Goal: Information Seeking & Learning: Learn about a topic

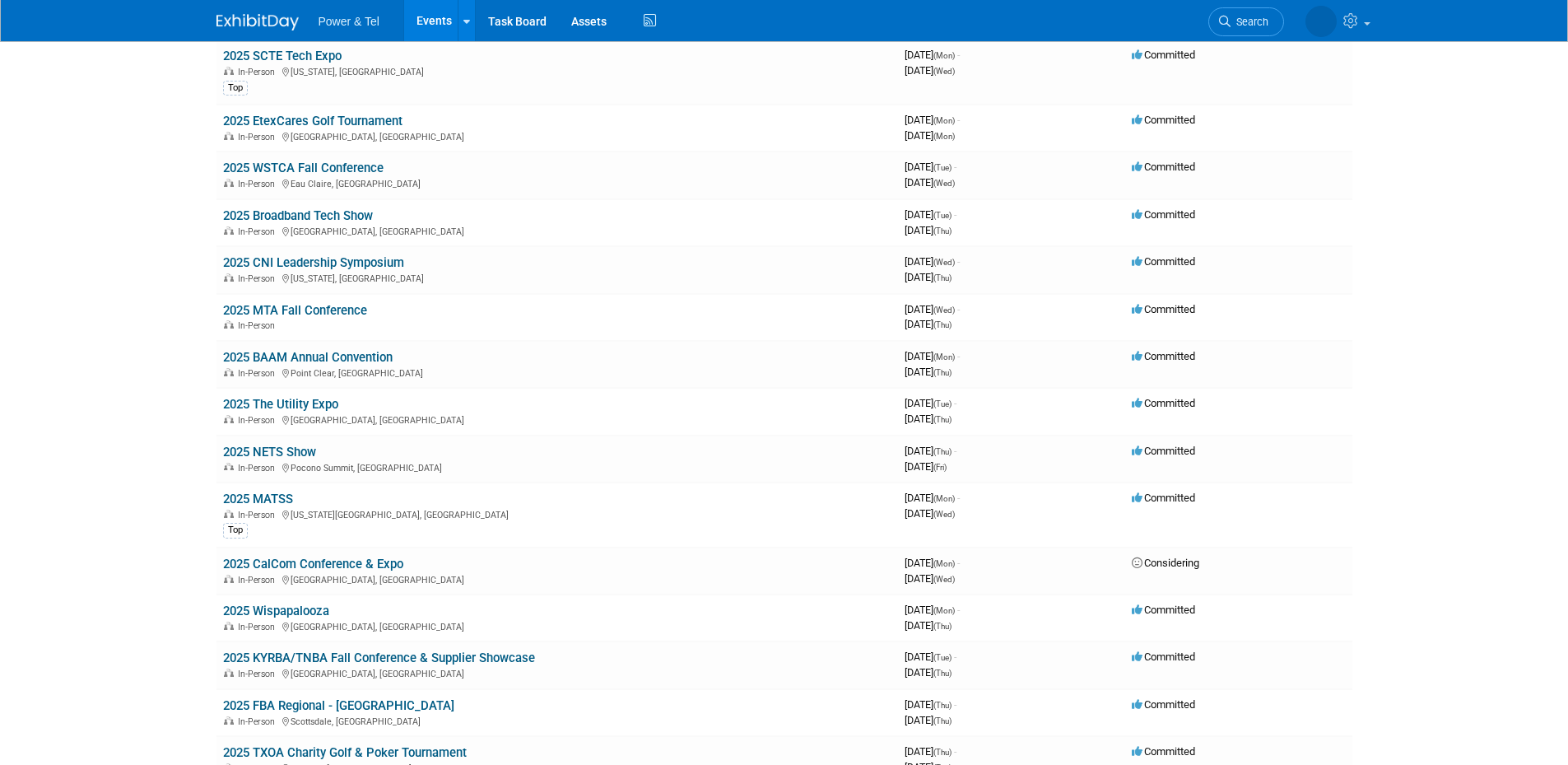
scroll to position [1098, 0]
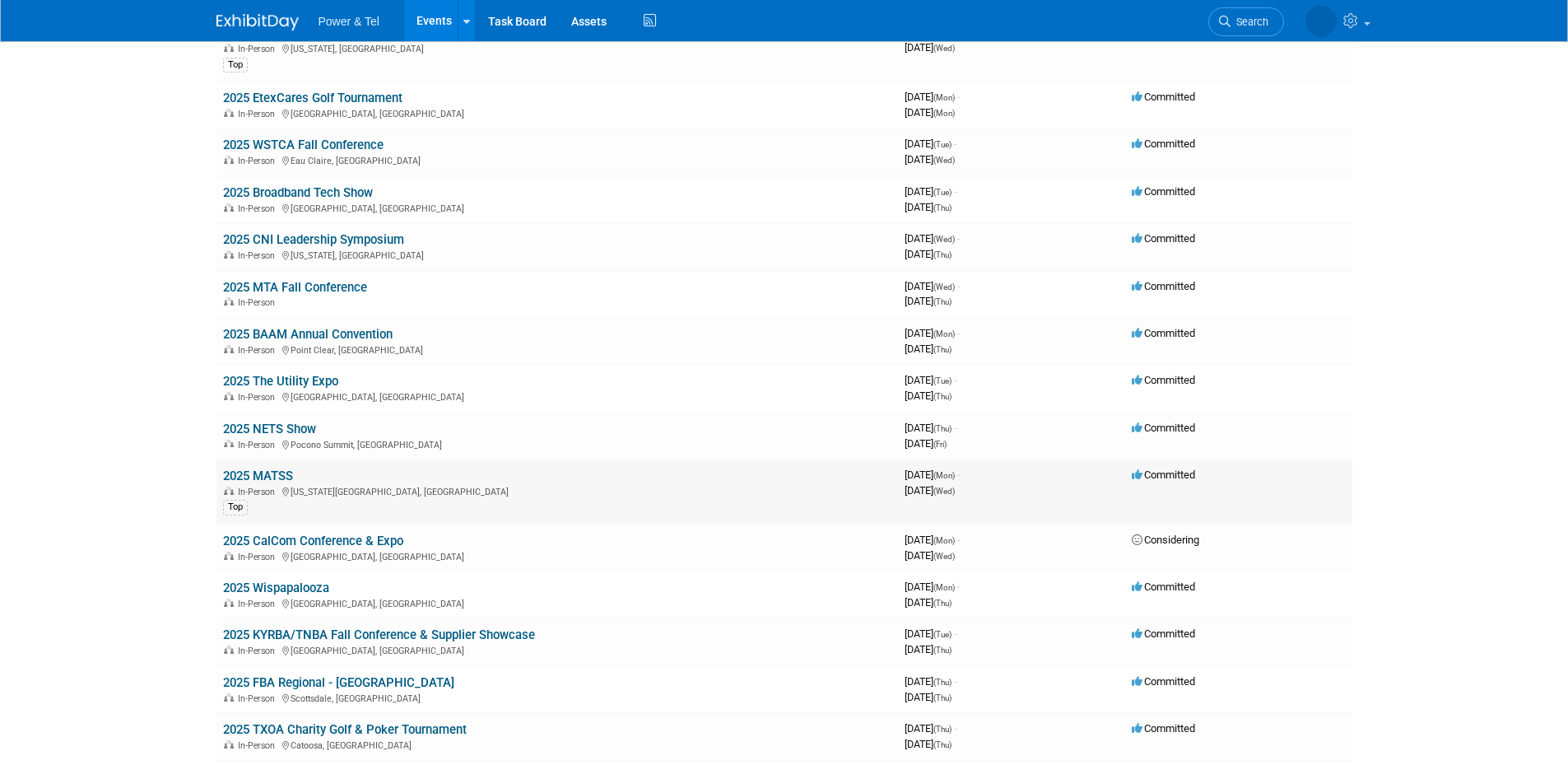
click at [290, 477] on link "2025 MATSS" at bounding box center [257, 476] width 70 height 15
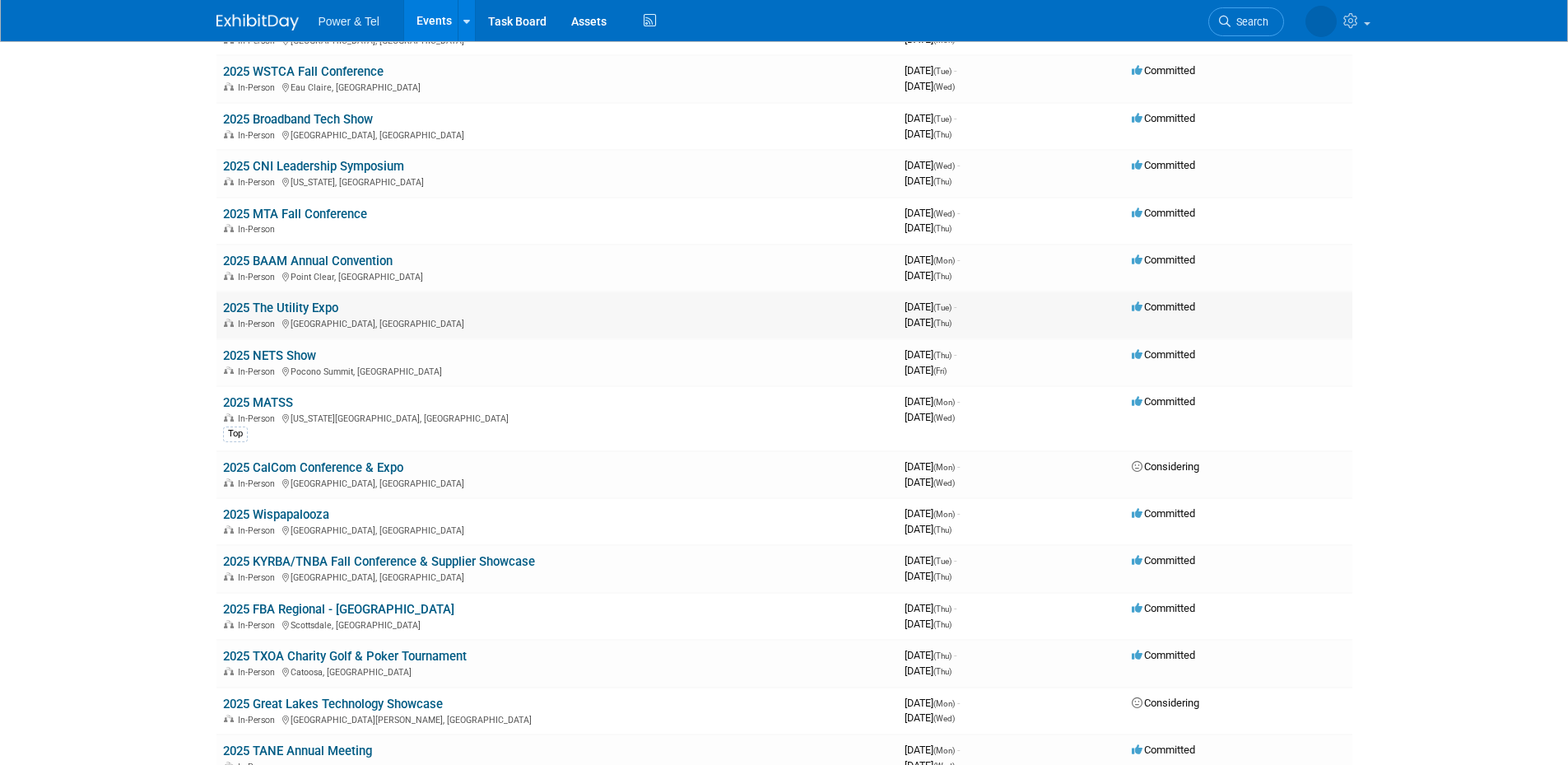
scroll to position [1208, 0]
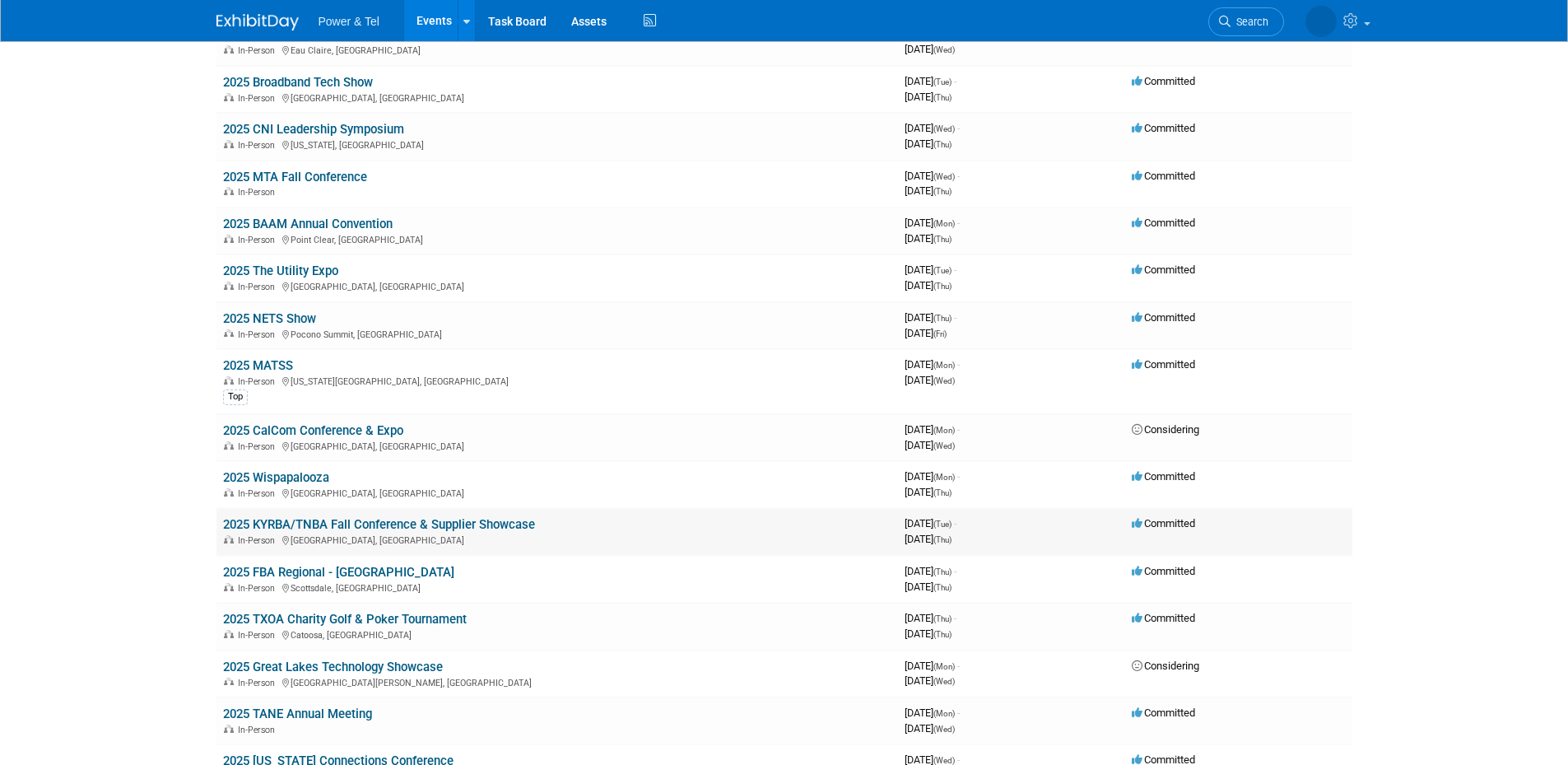
click at [512, 526] on link "2025 KYRBA/TNBA Fall Conference & Supplier Showcase" at bounding box center [378, 525] width 312 height 15
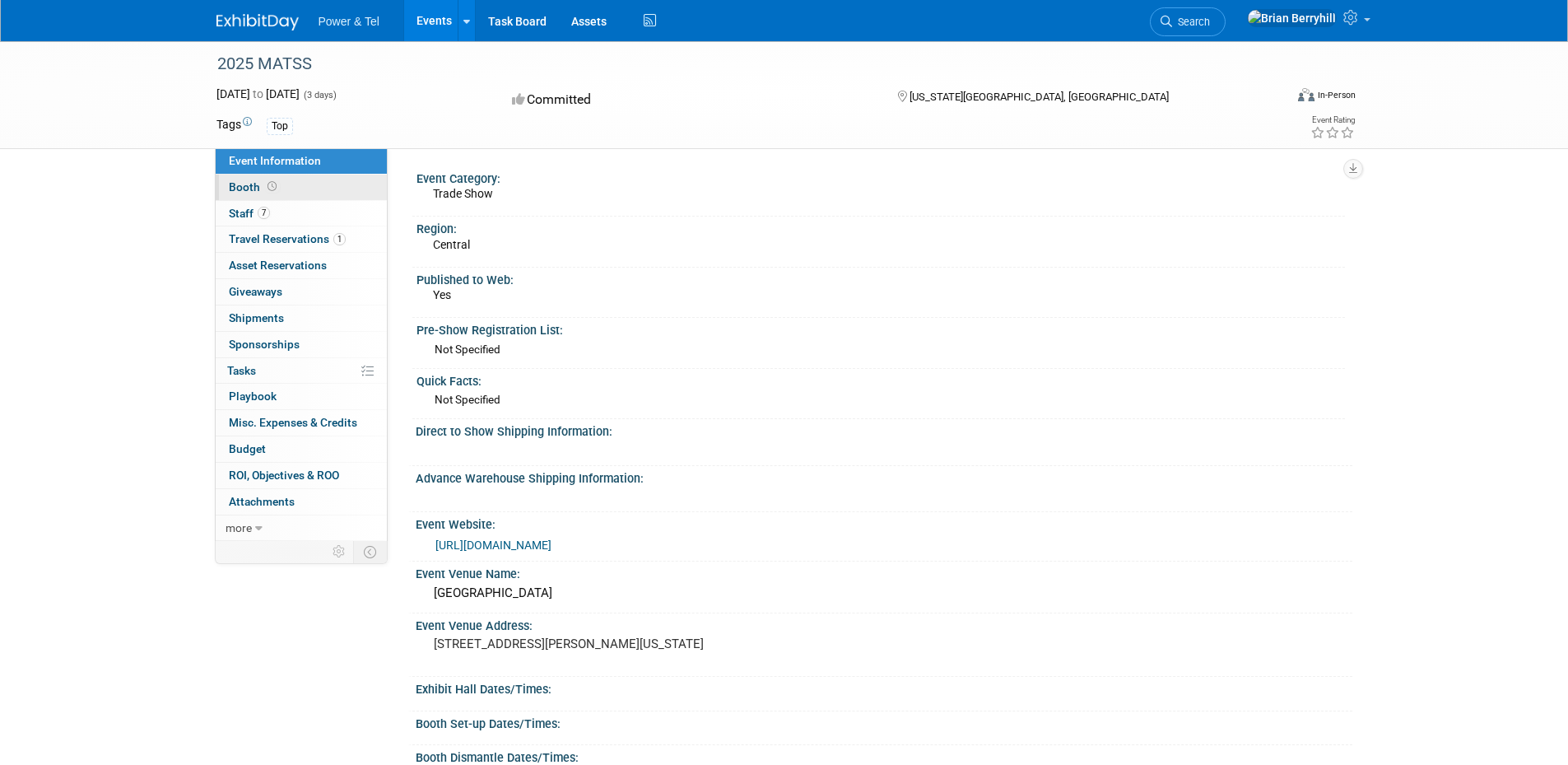
click at [231, 187] on span "Booth" at bounding box center [254, 186] width 51 height 13
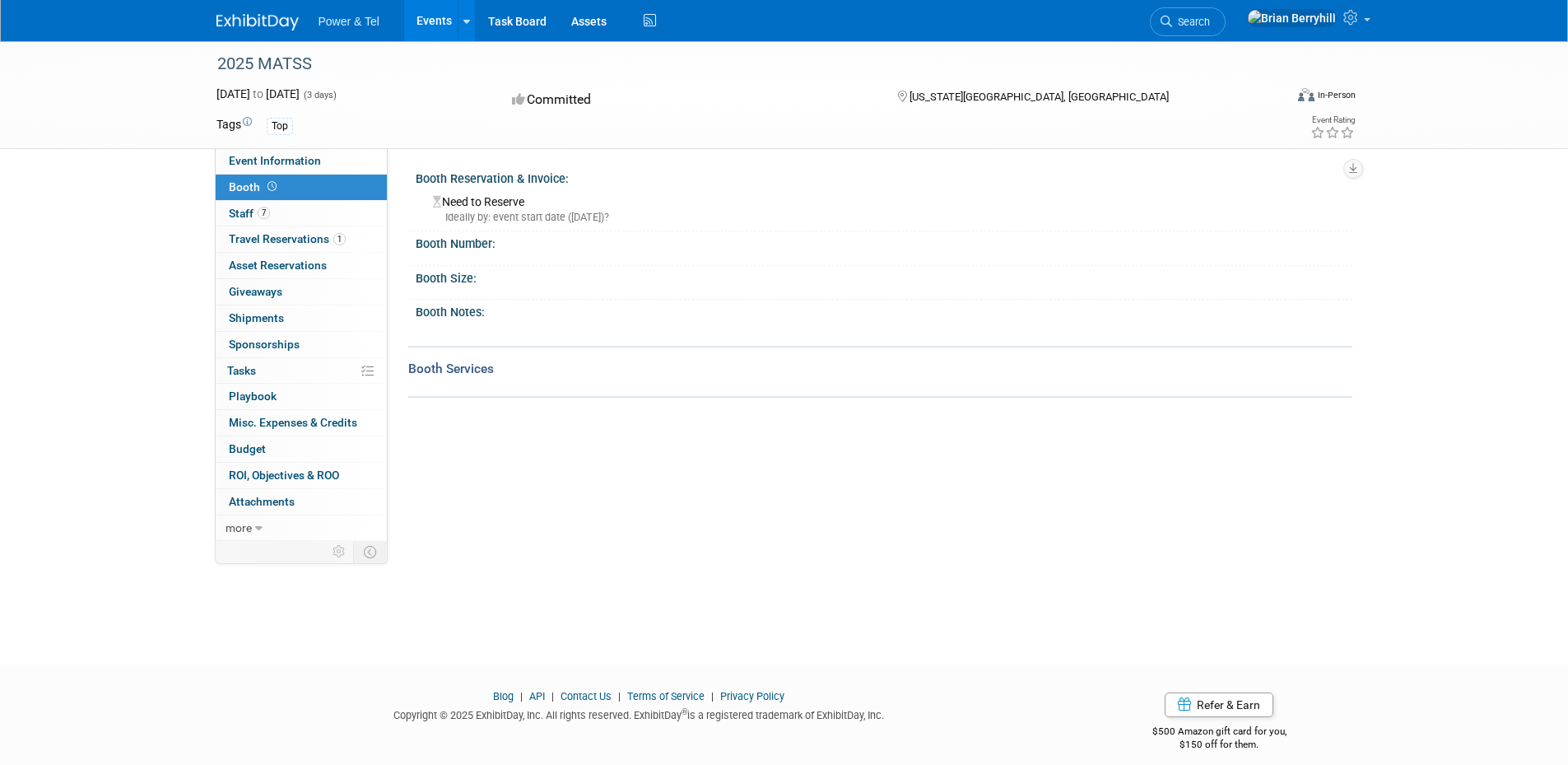
scroll to position [15, 0]
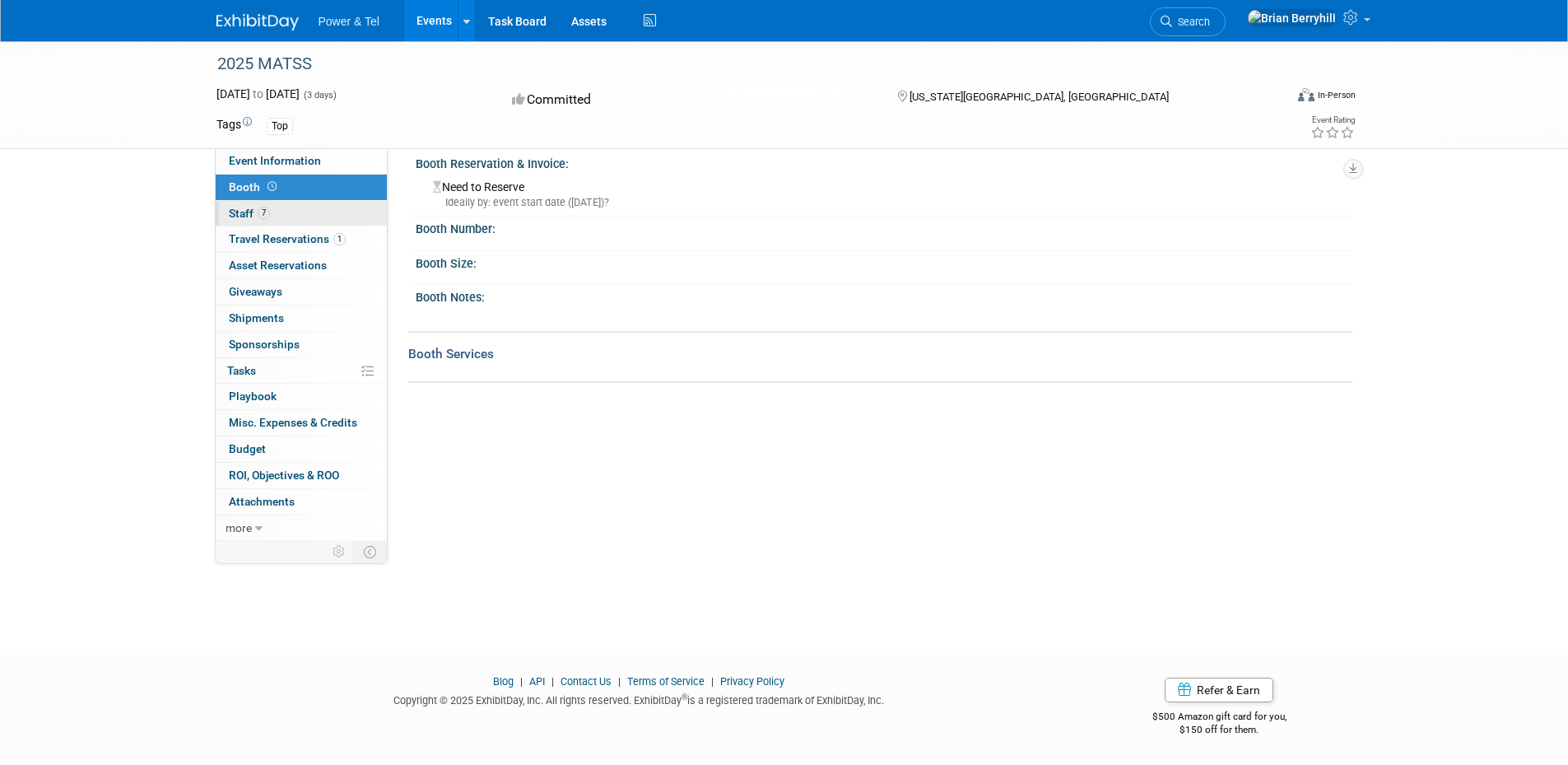
click at [237, 208] on span "Staff 7" at bounding box center [250, 213] width 41 height 13
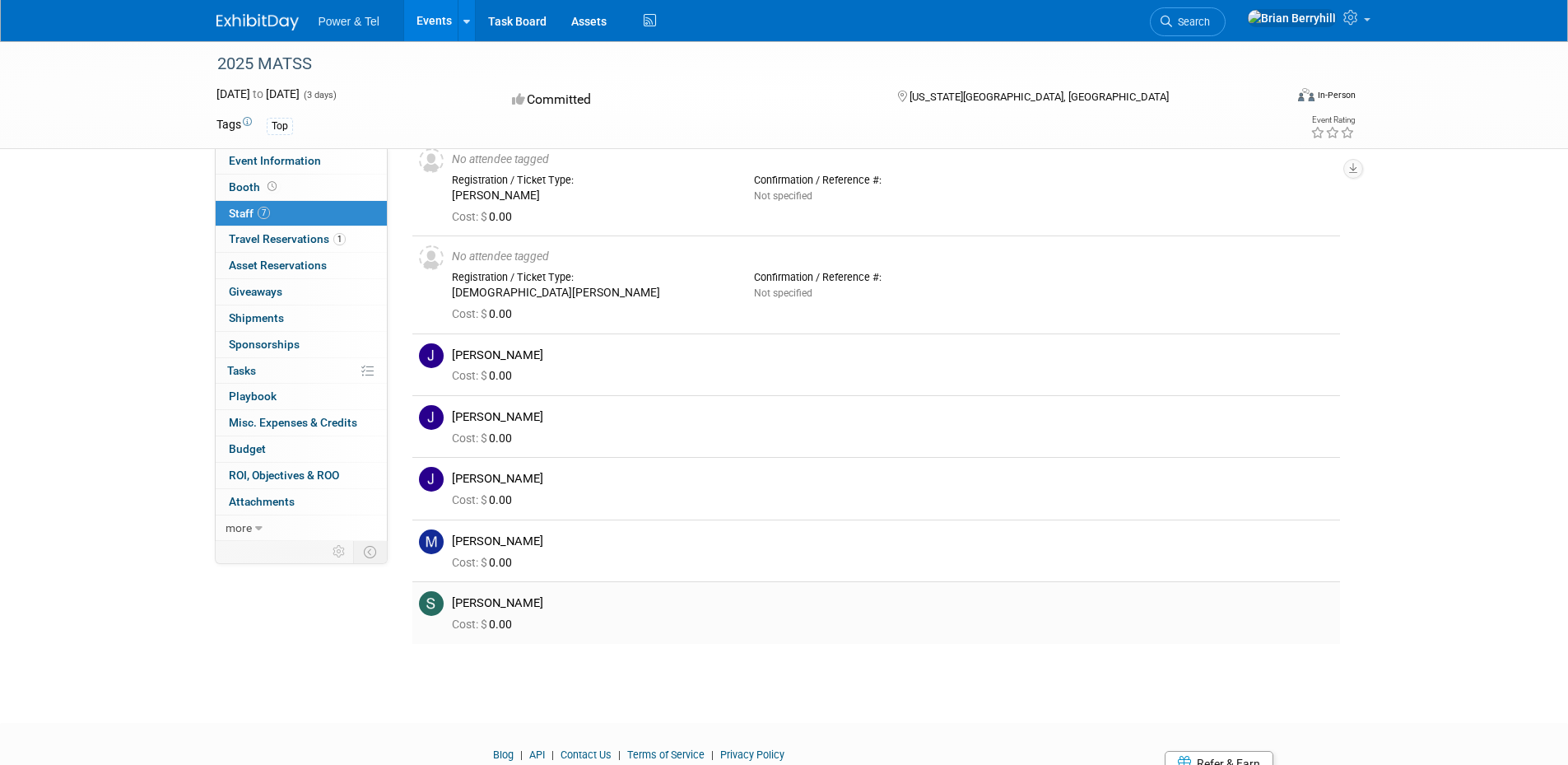
scroll to position [0, 0]
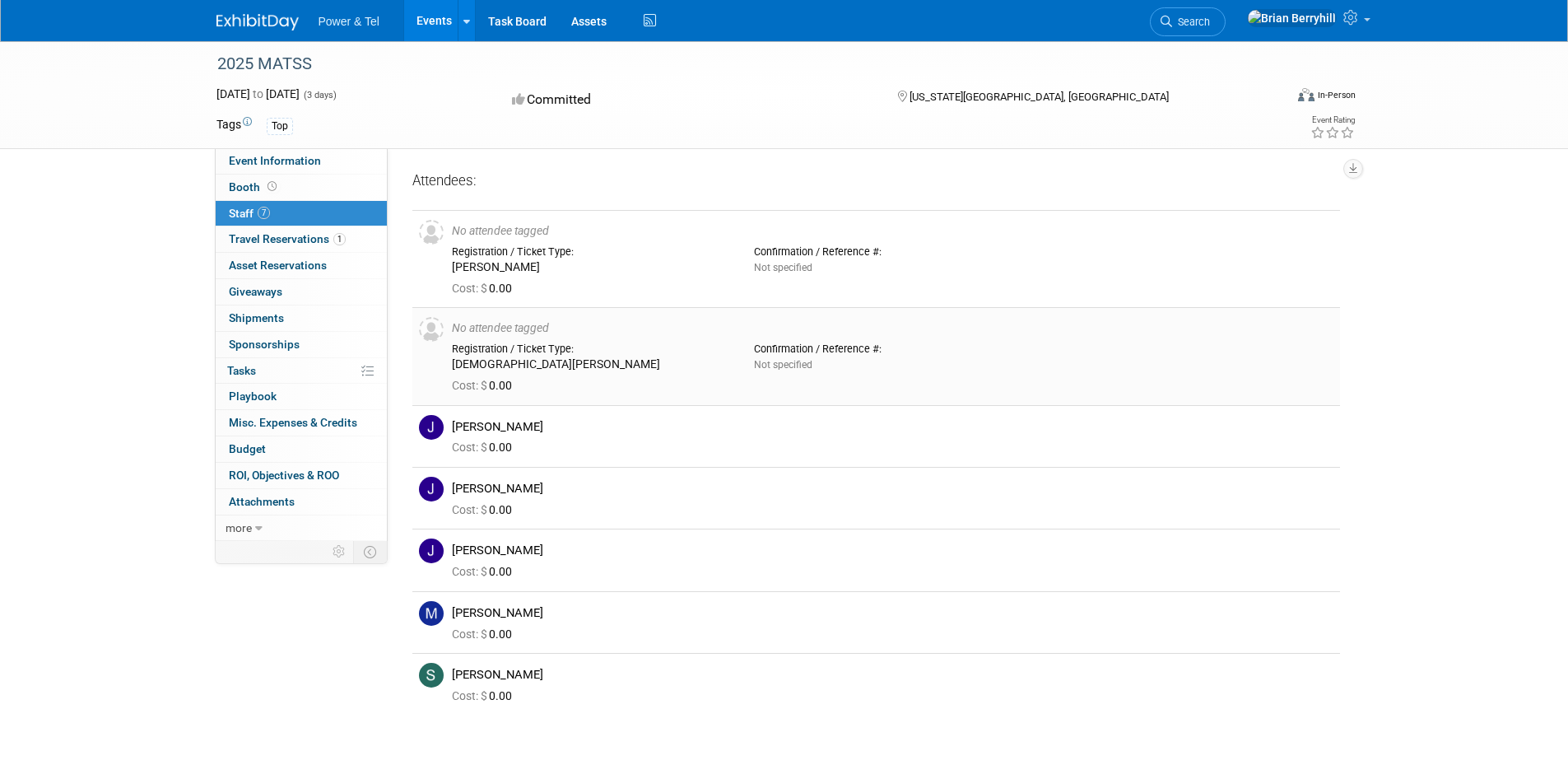
click at [428, 333] on img at bounding box center [431, 329] width 25 height 25
click at [507, 328] on div "No attendee tagged" at bounding box center [893, 329] width 881 height 15
click at [296, 239] on span "Travel Reservations 1" at bounding box center [287, 239] width 116 height 13
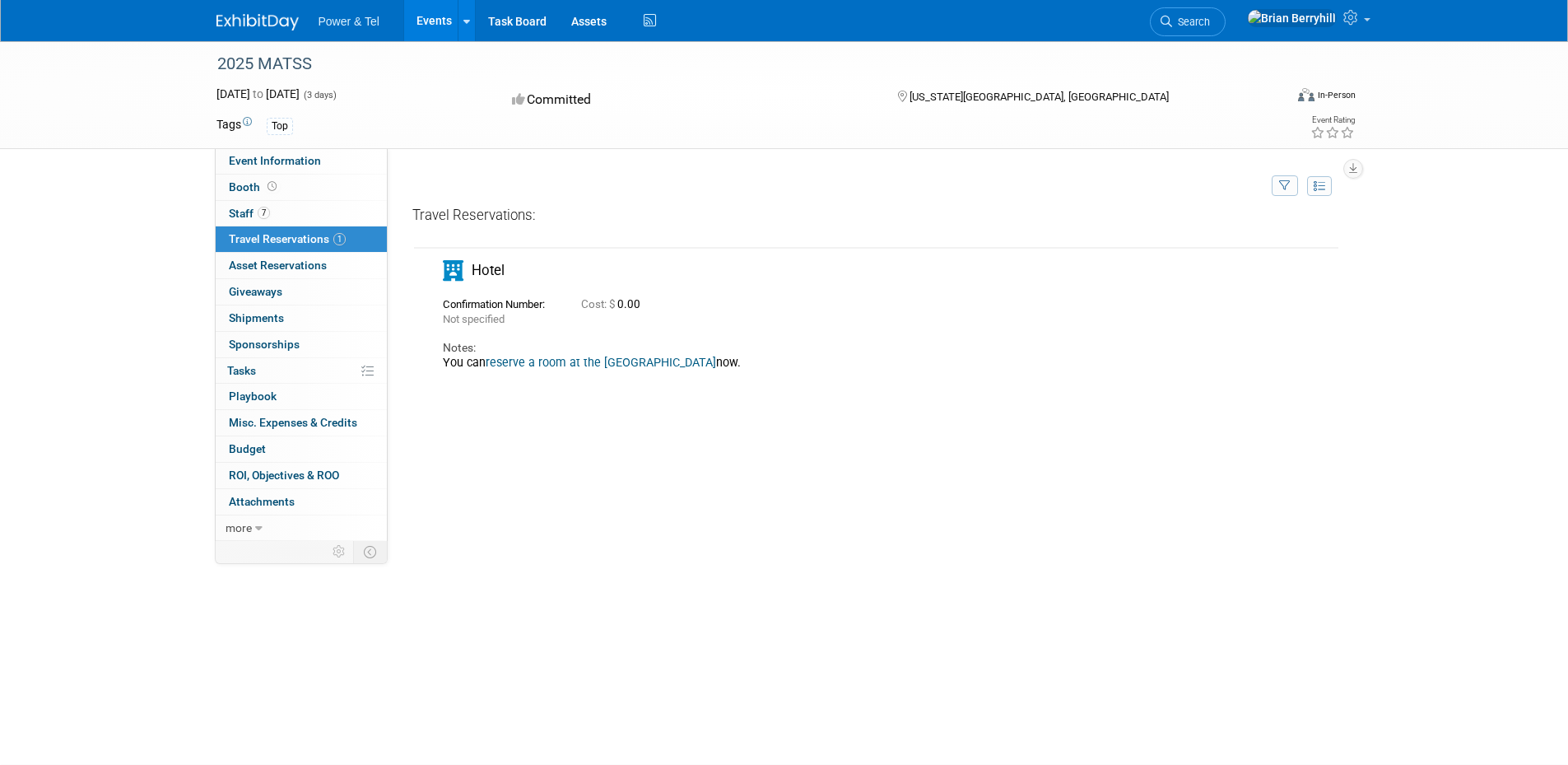
click at [1017, 492] on div "Travel Reservations: Not specified Cost: $ 0.00 Notes: now." at bounding box center [877, 453] width 928 height 494
click at [297, 155] on span "Event Information" at bounding box center [275, 160] width 92 height 13
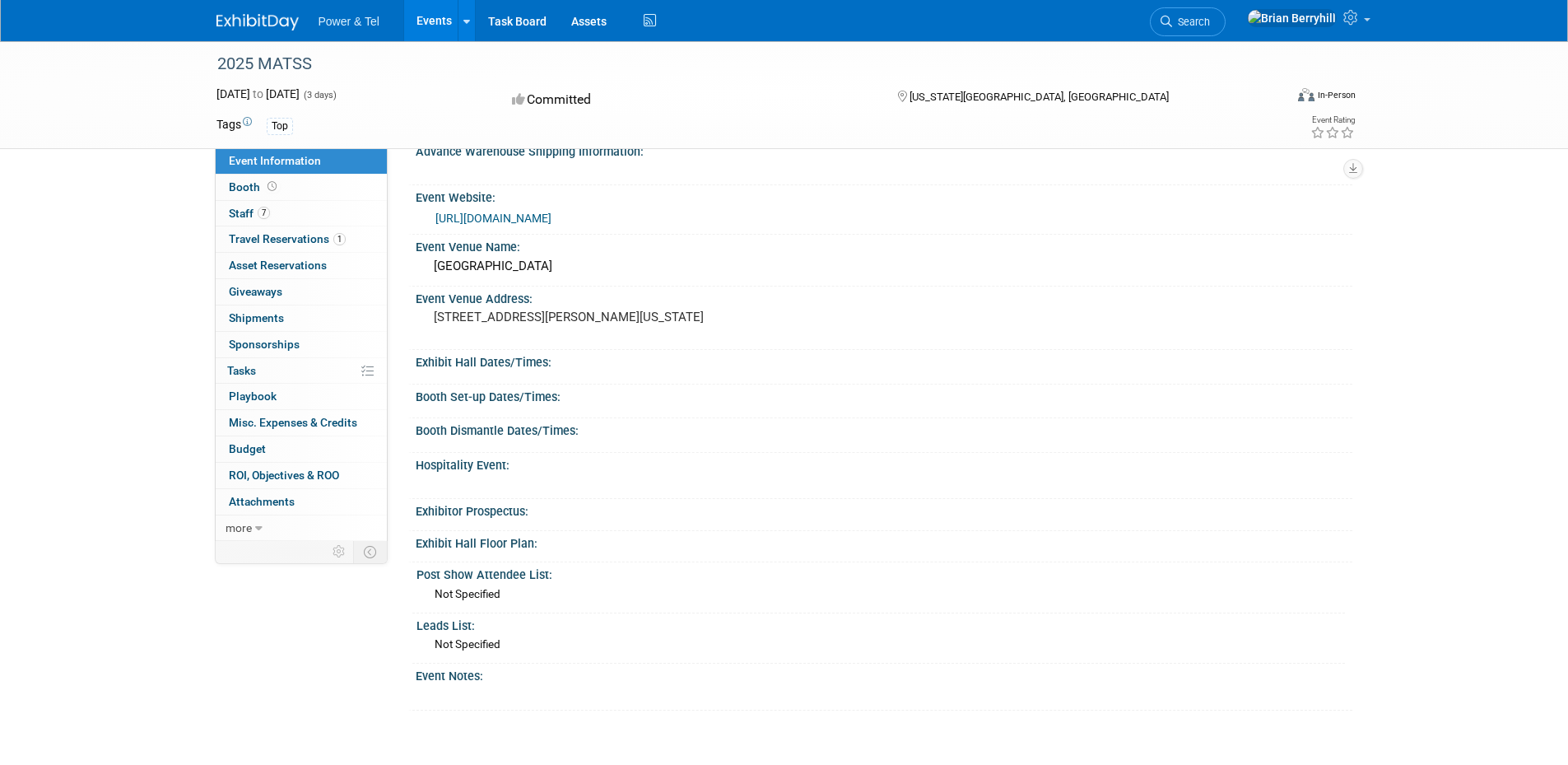
scroll to position [329, 0]
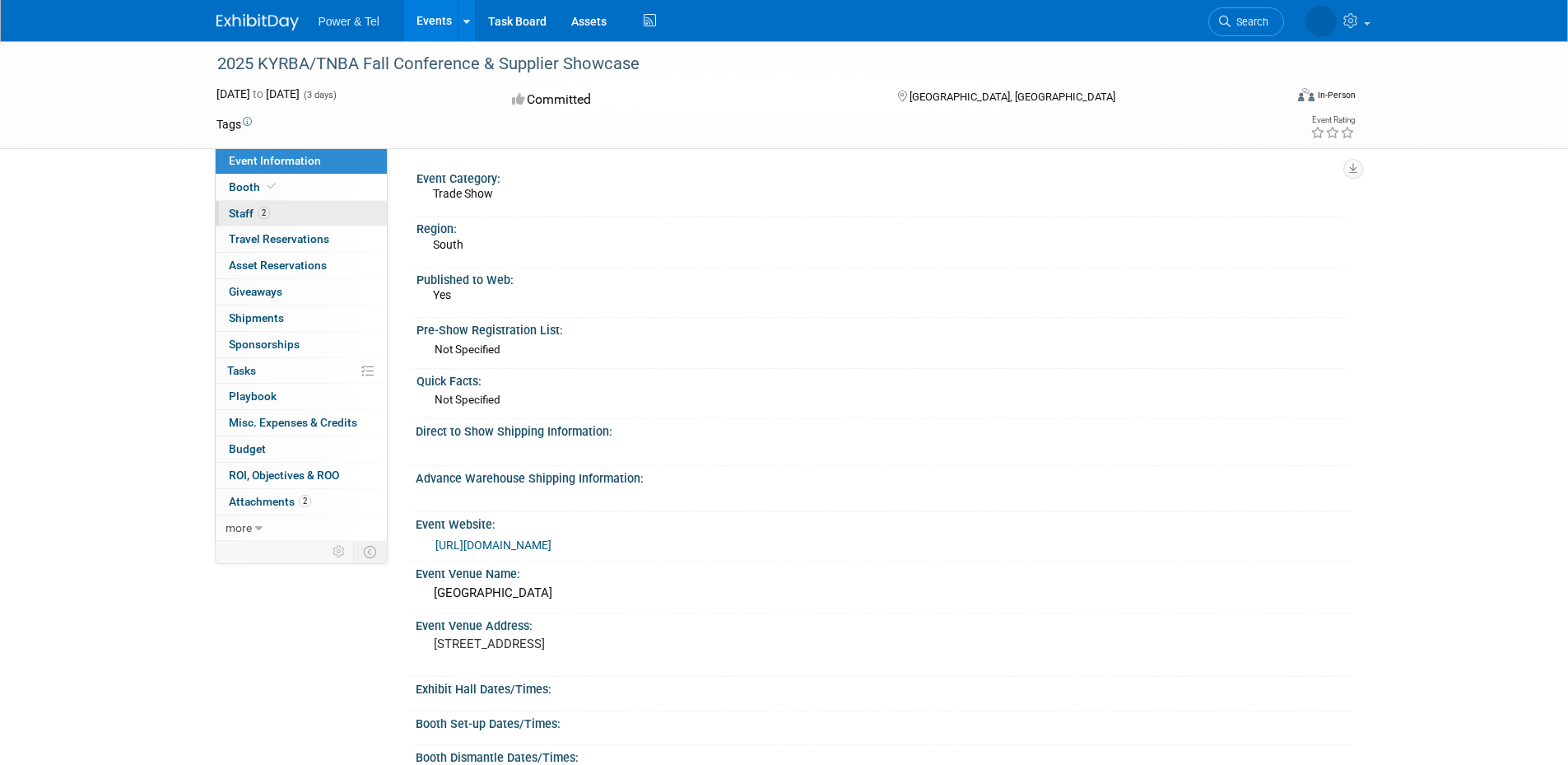
click at [237, 208] on span "Staff 2" at bounding box center [250, 213] width 41 height 13
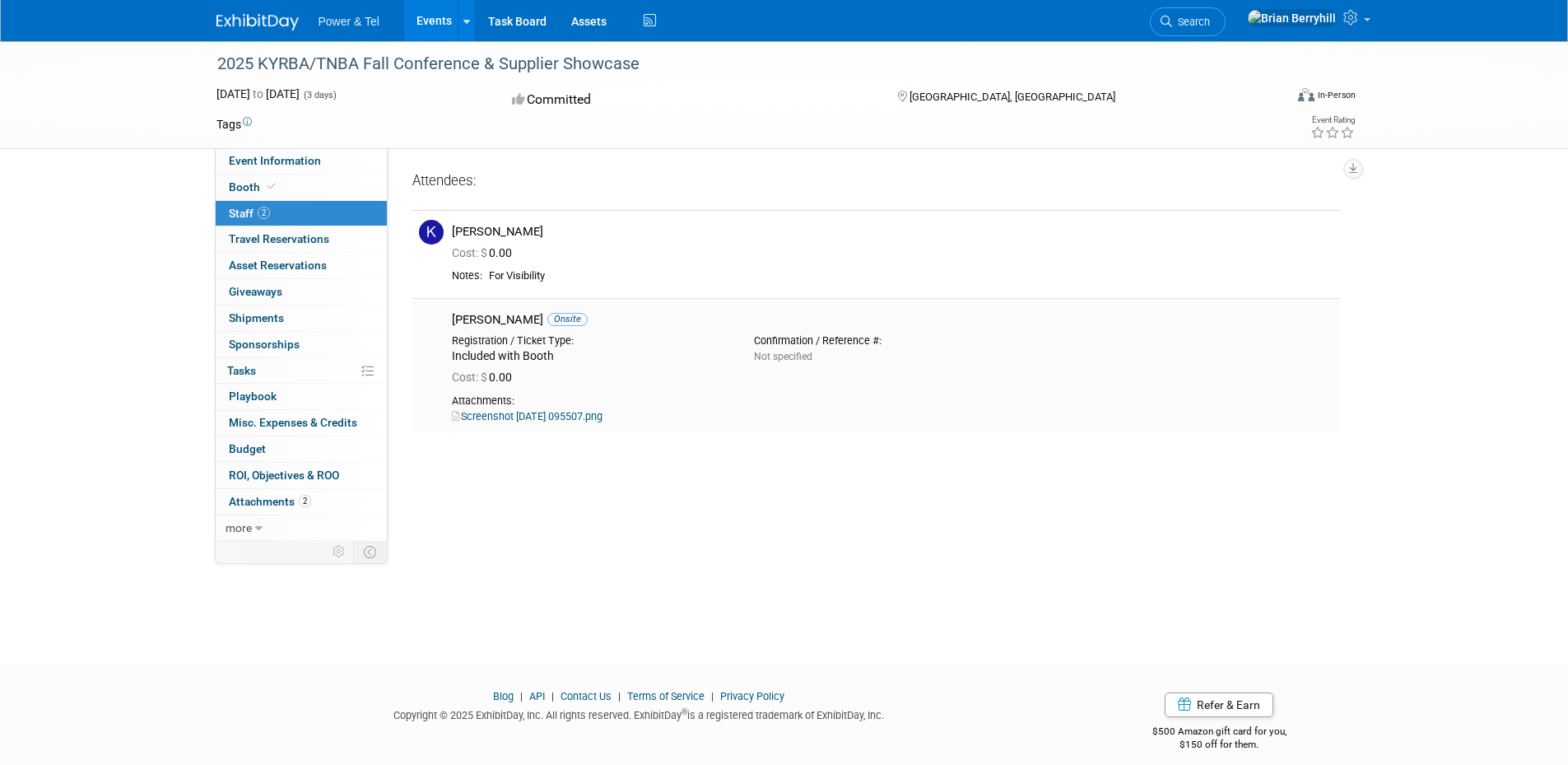
click at [525, 420] on link "Screenshot [DATE] 095507.png" at bounding box center [527, 416] width 151 height 12
click at [251, 500] on span "Attachments 2" at bounding box center [270, 501] width 82 height 13
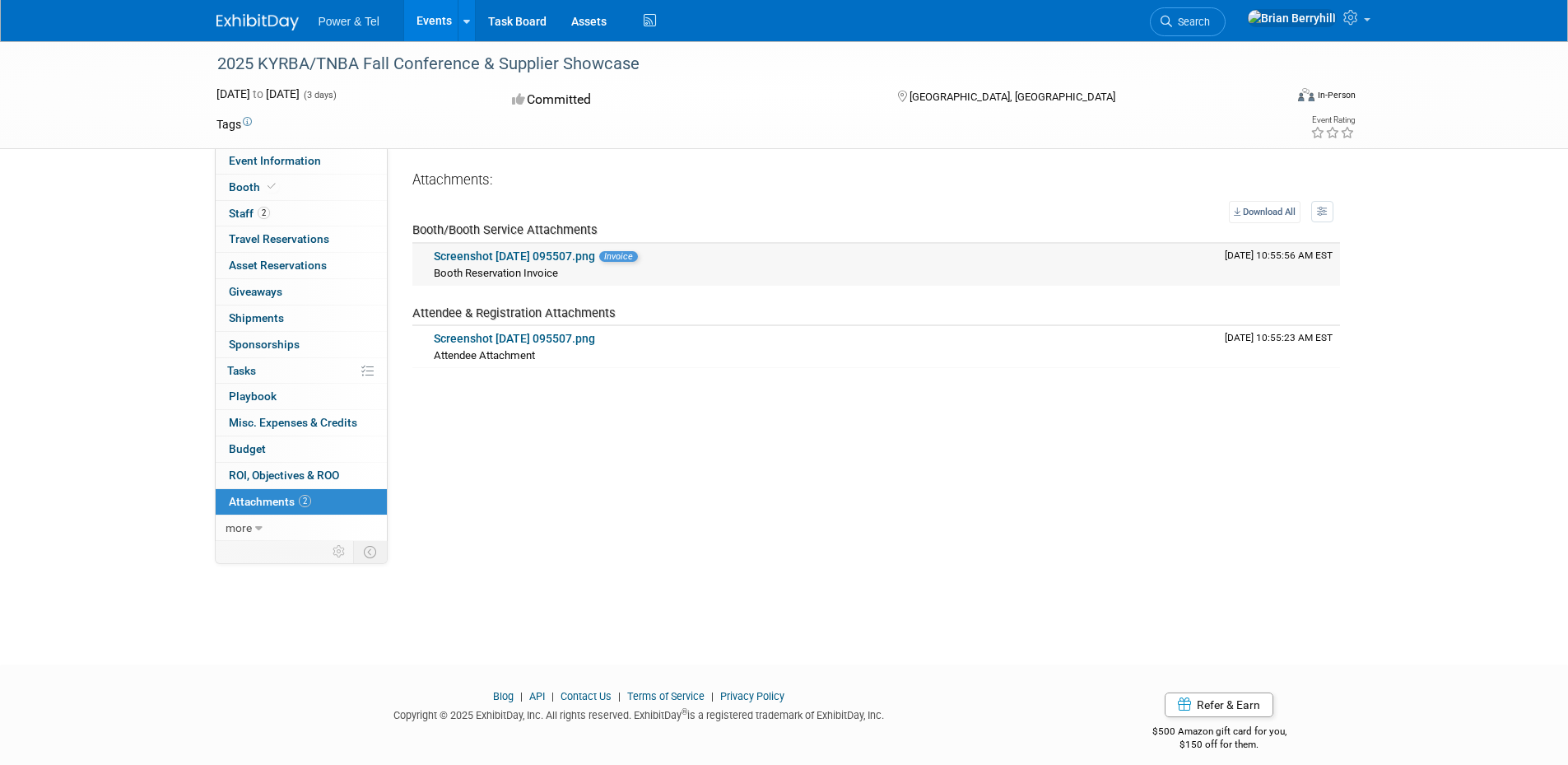
click at [588, 257] on link "Screenshot [DATE] 095507.png" at bounding box center [514, 256] width 161 height 13
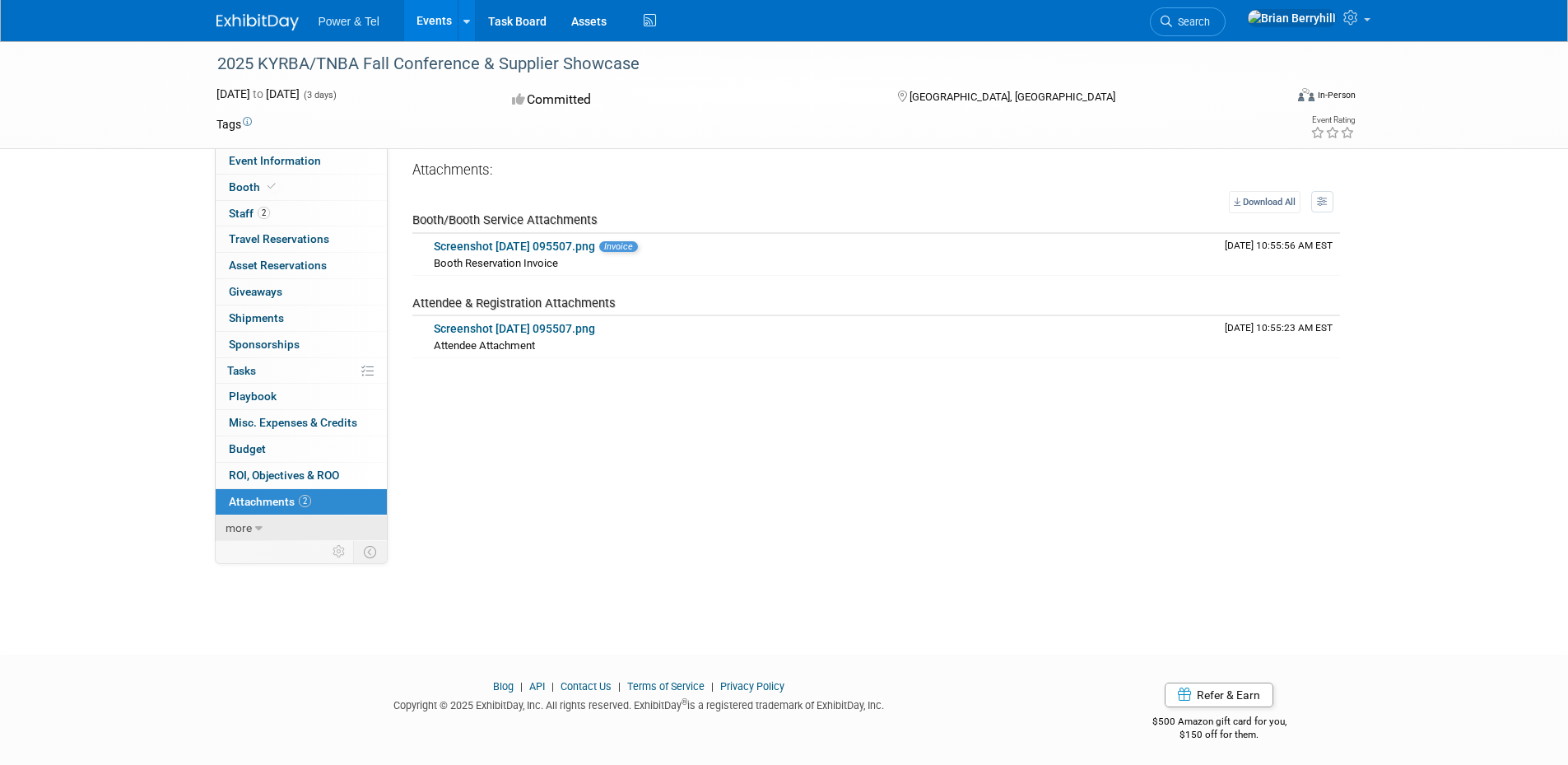
scroll to position [15, 0]
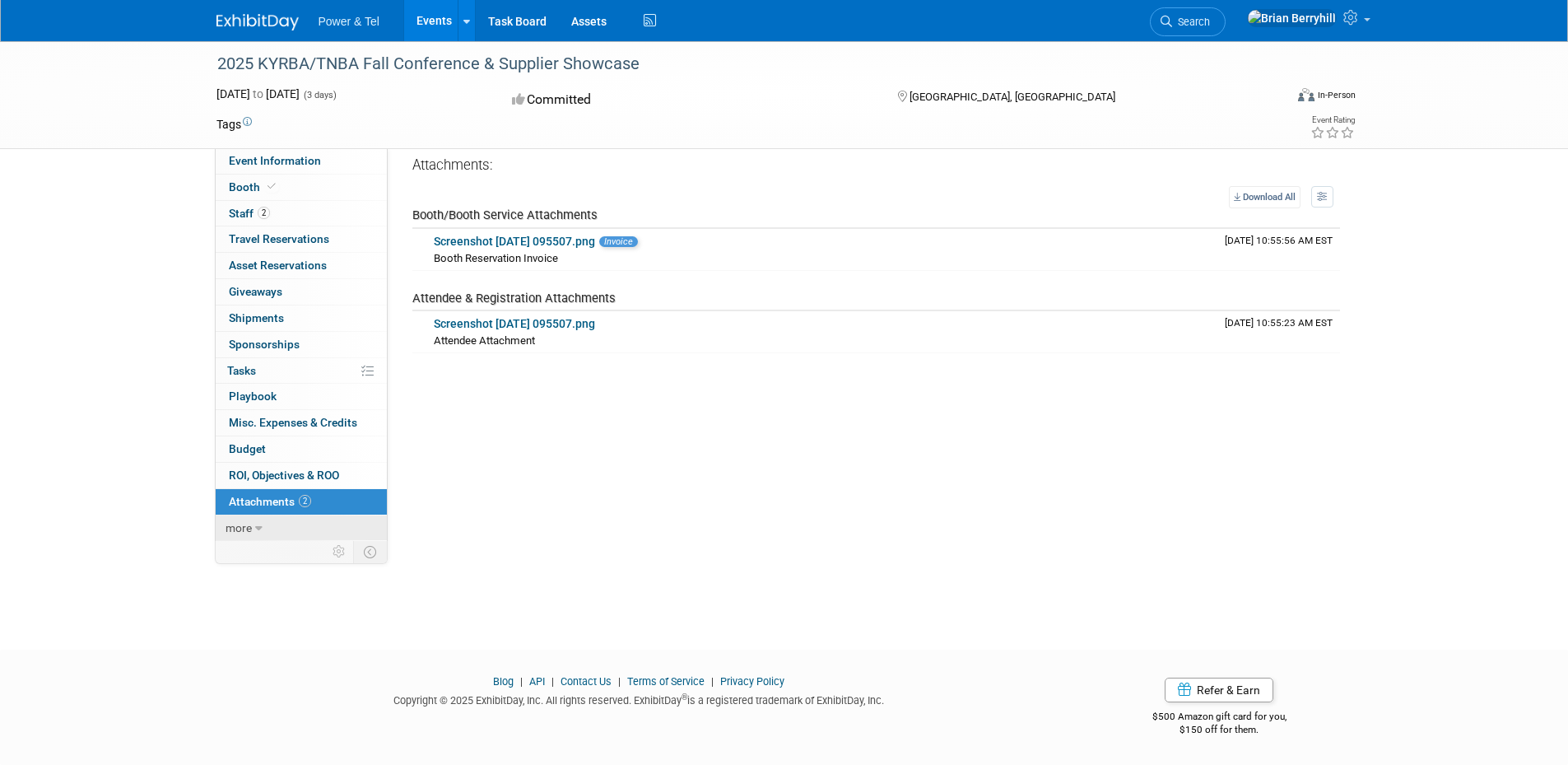
click at [249, 526] on span "more" at bounding box center [239, 527] width 26 height 13
click at [269, 342] on span "Sponsorships 0" at bounding box center [265, 344] width 71 height 13
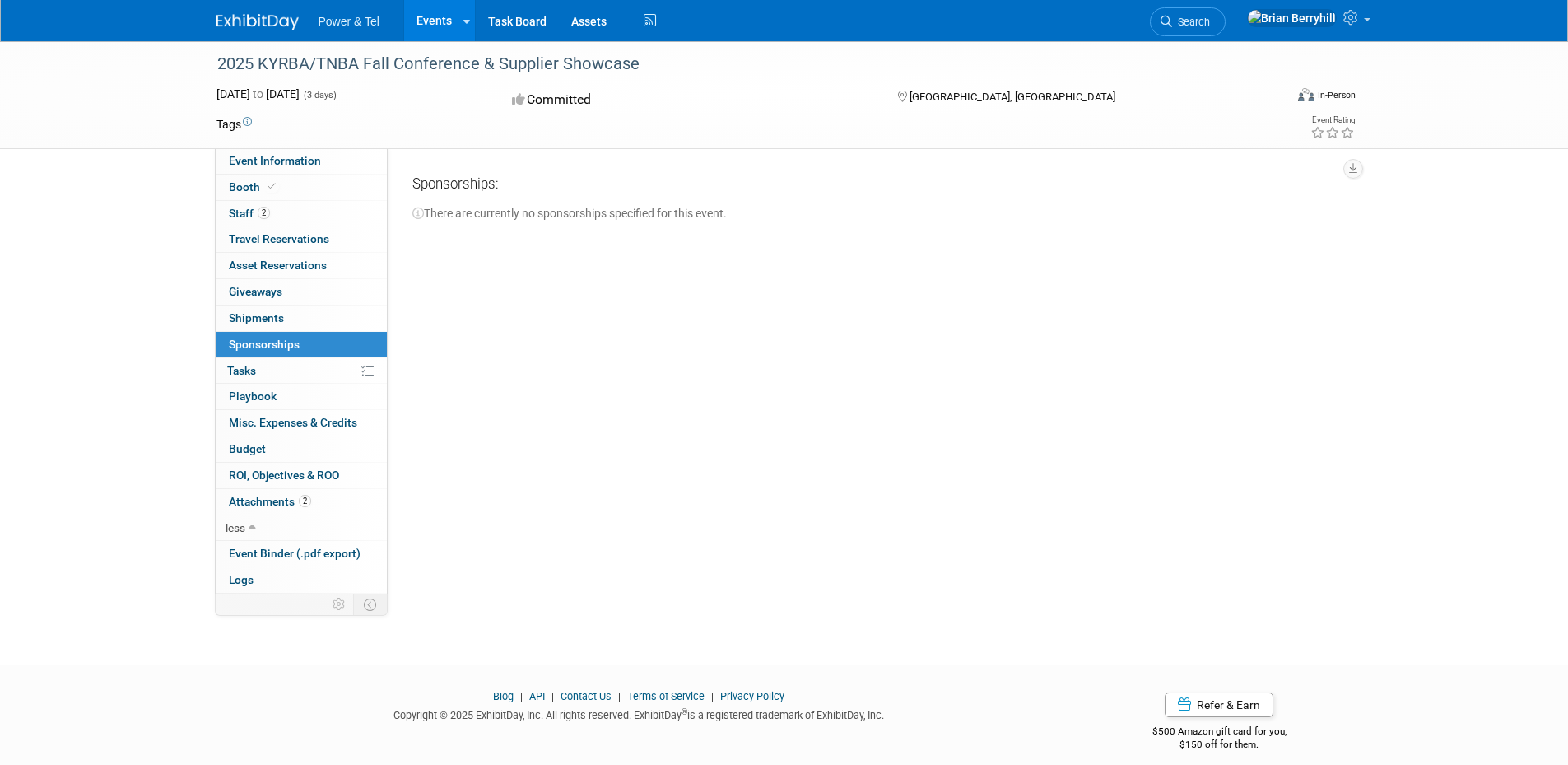
click at [259, 322] on span "Shipments 0" at bounding box center [256, 318] width 55 height 13
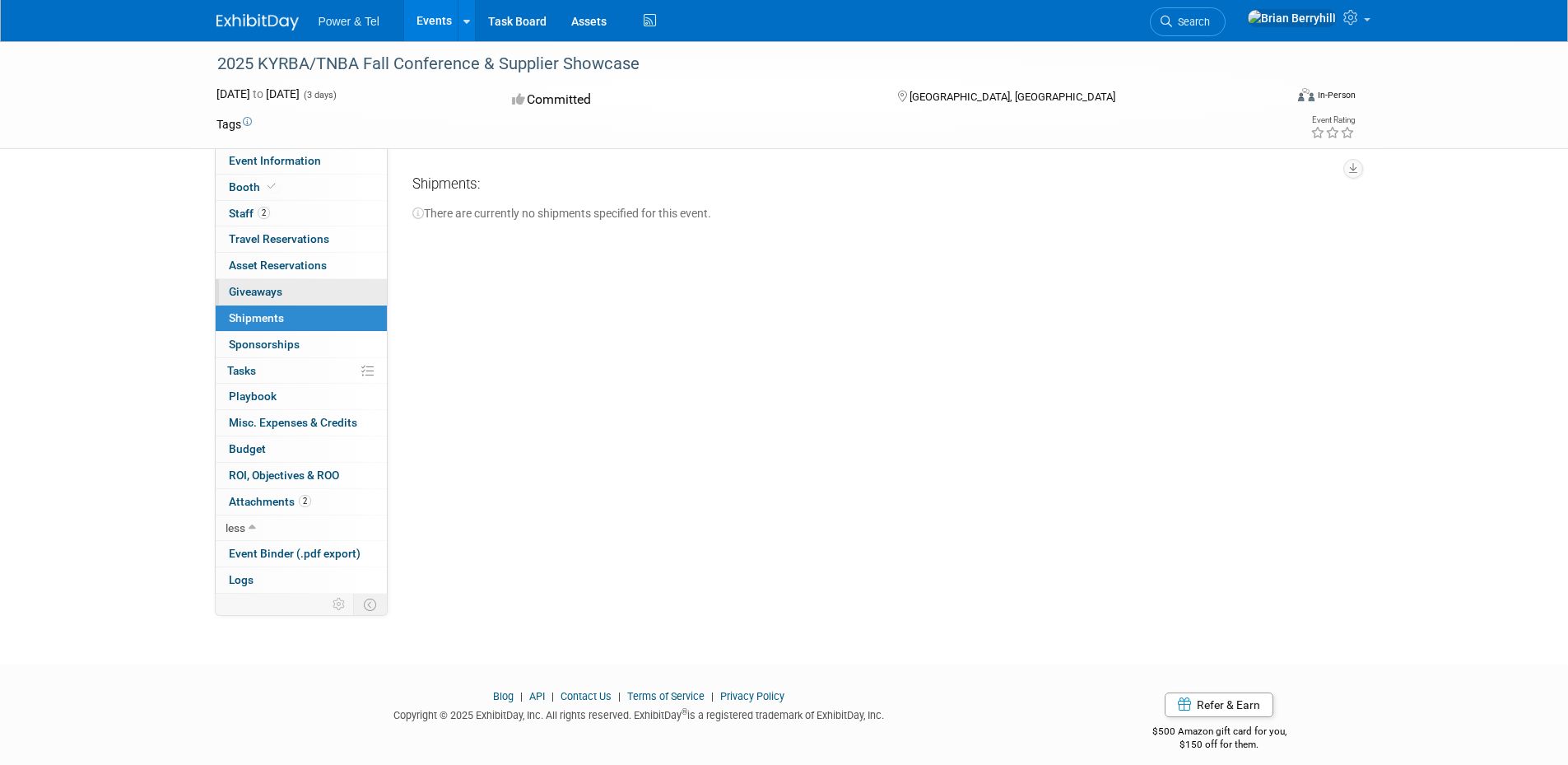
click at [257, 290] on span "Giveaways 0" at bounding box center [255, 292] width 53 height 13
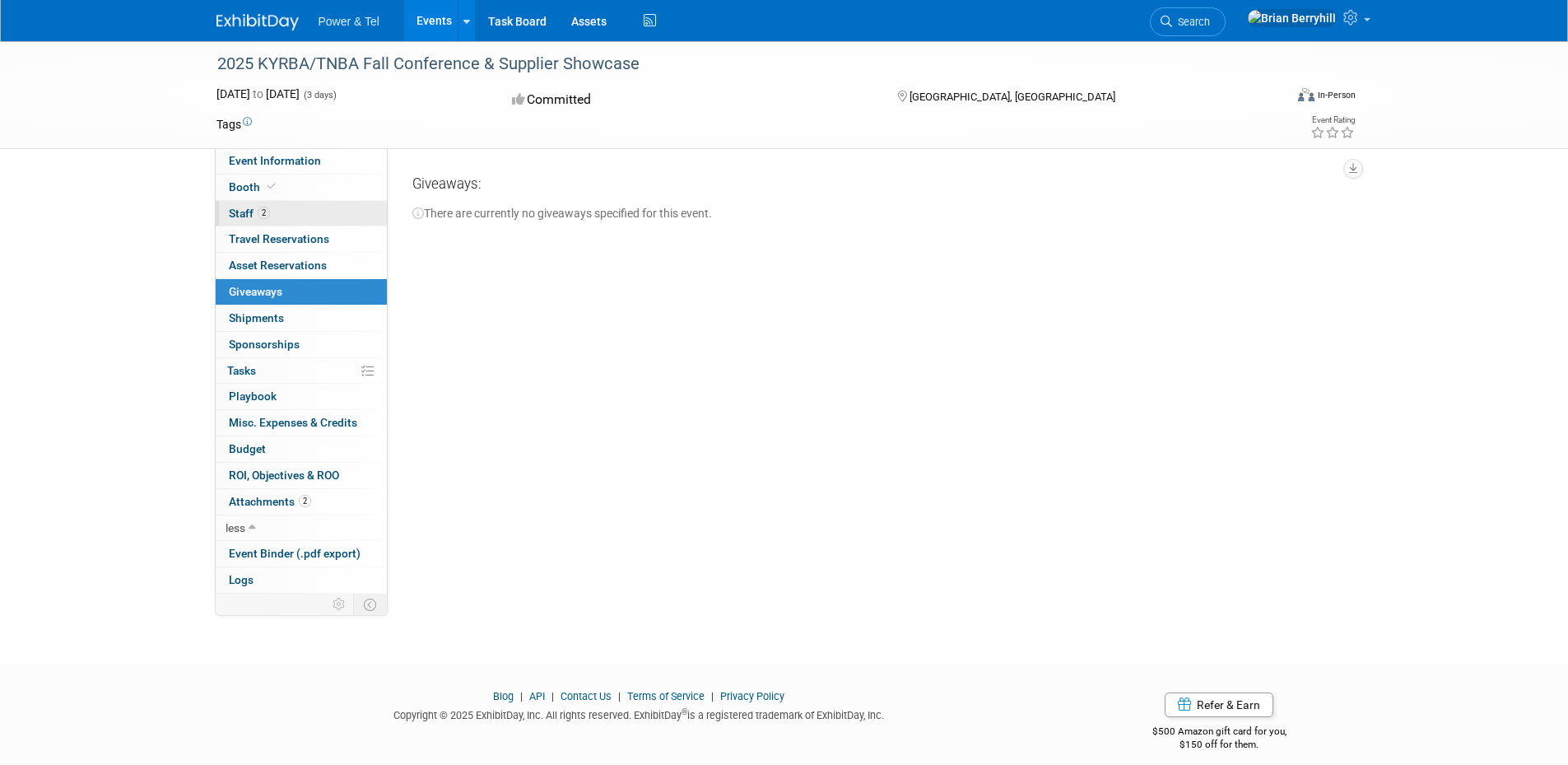
click at [233, 208] on span "Staff 2" at bounding box center [250, 213] width 41 height 13
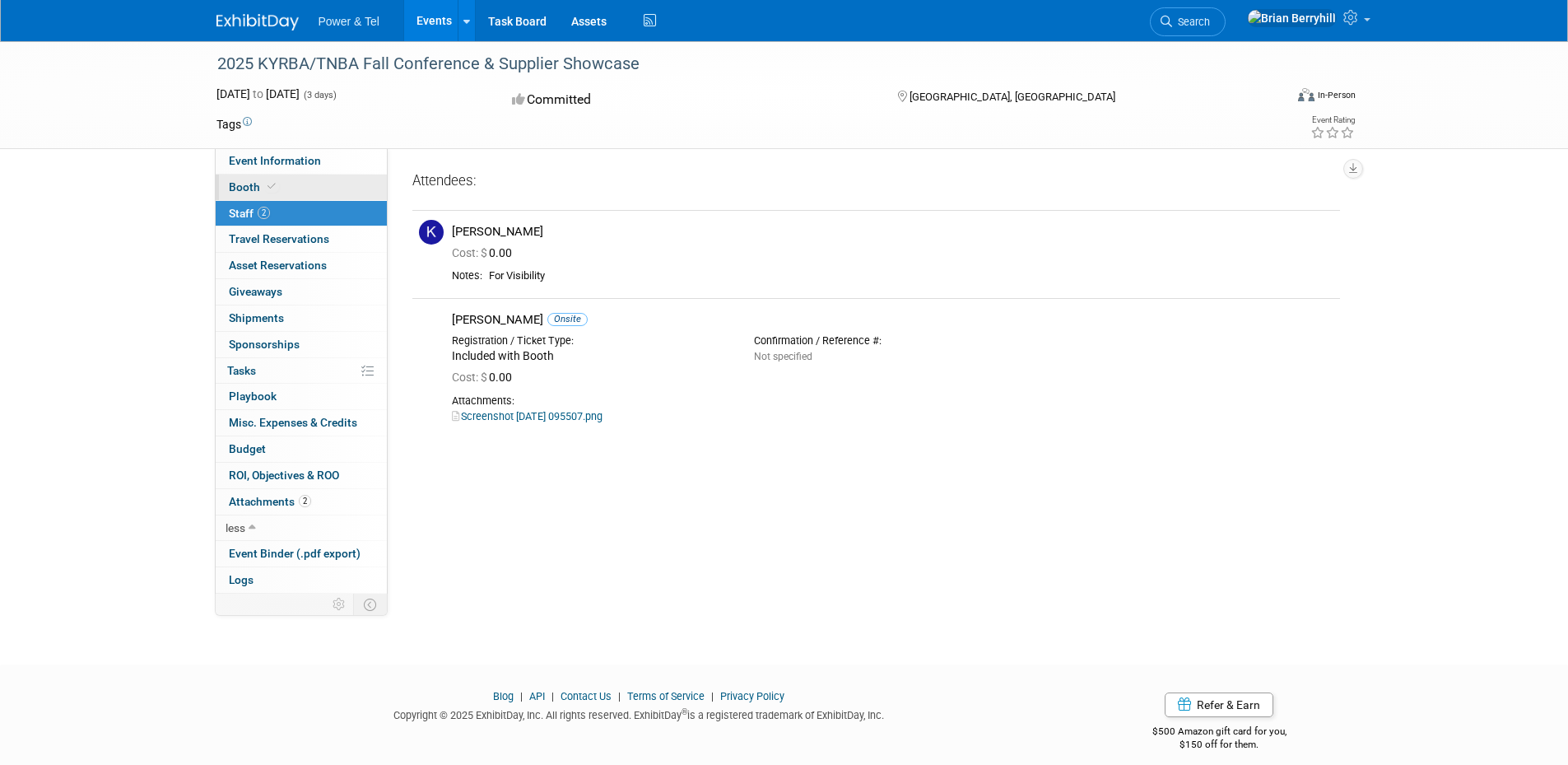
click at [239, 184] on span "Booth" at bounding box center [254, 186] width 50 height 13
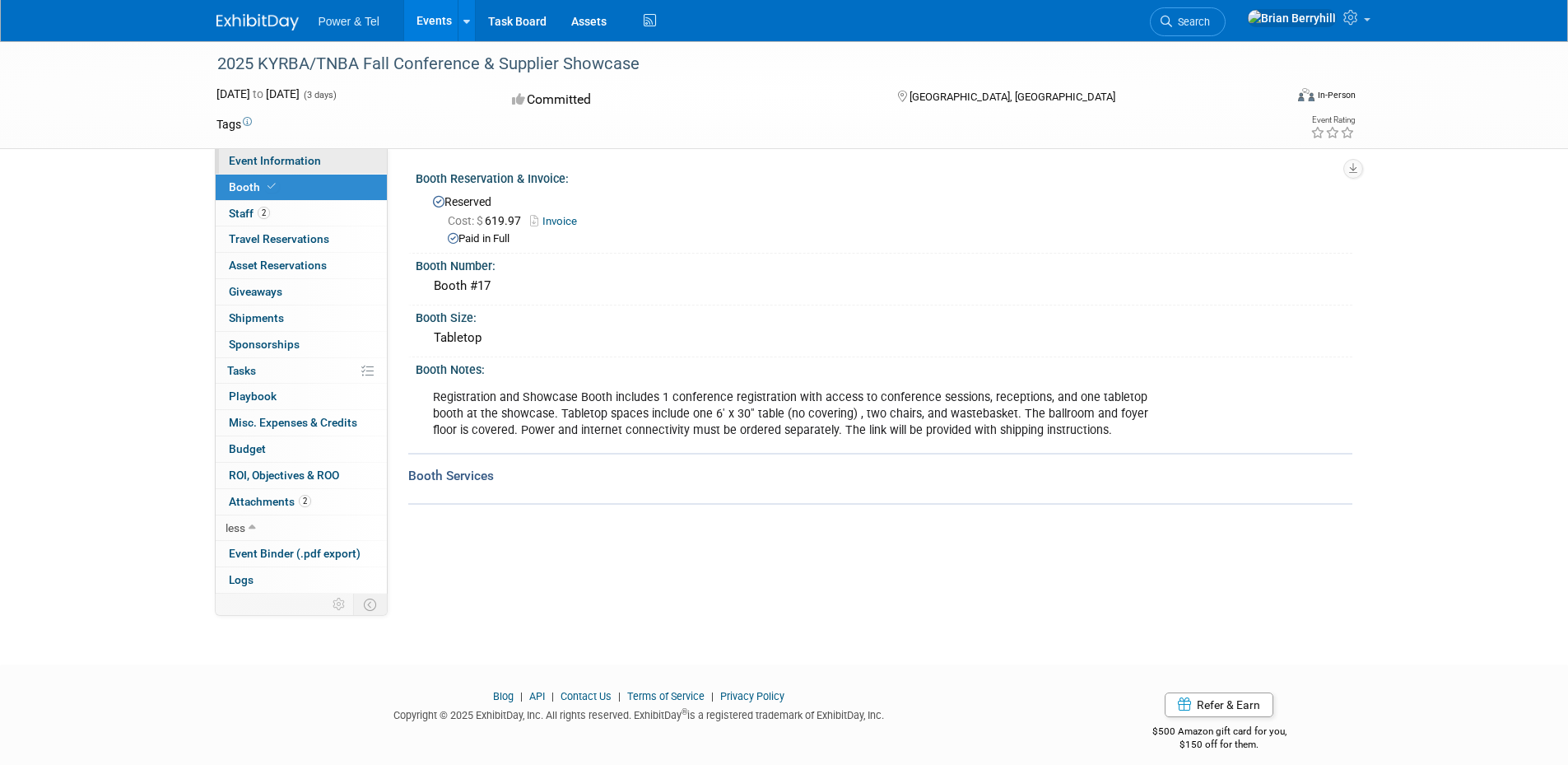
click at [252, 158] on span "Event Information" at bounding box center [275, 160] width 92 height 13
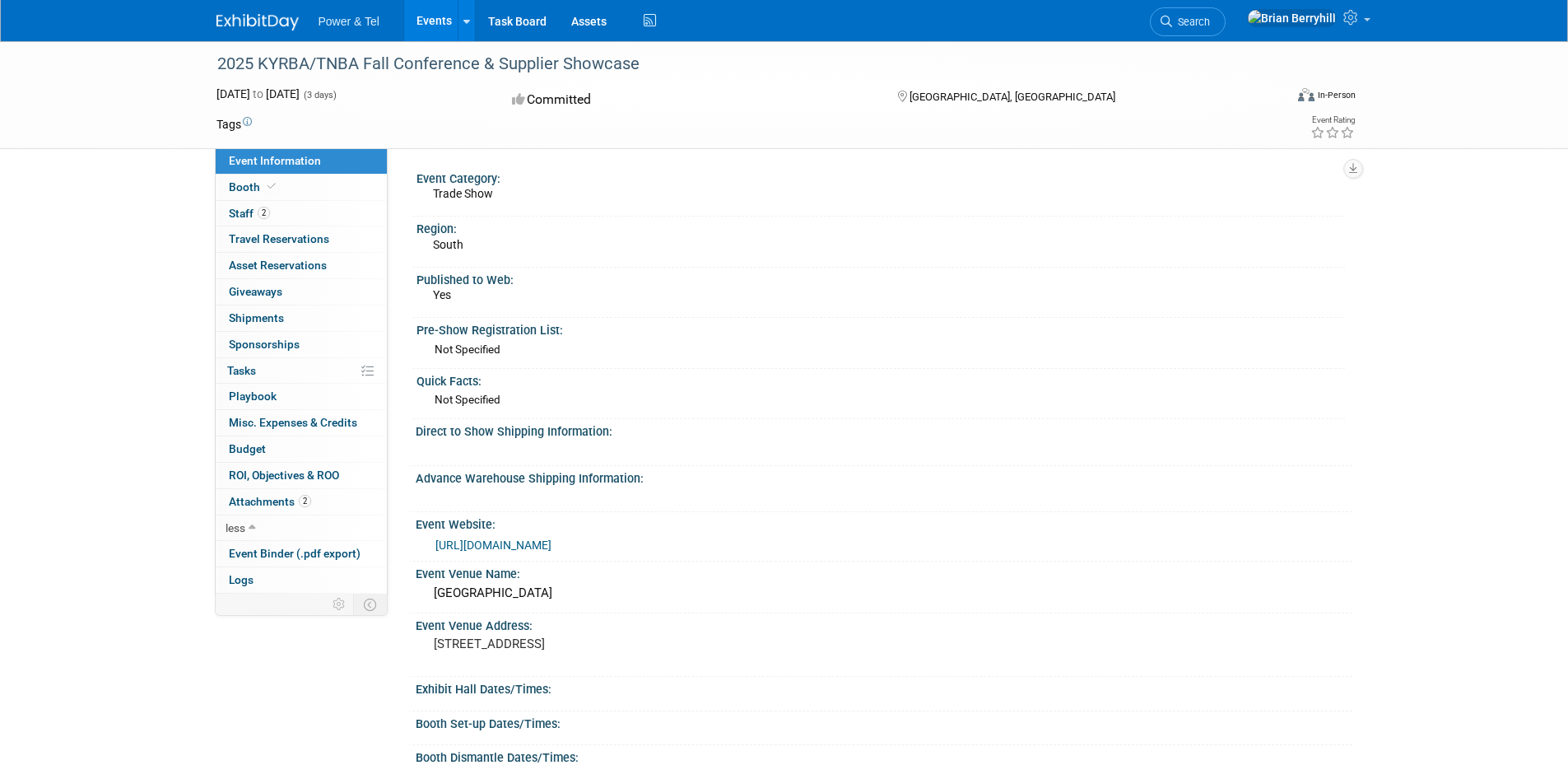
click at [931, 315] on div "Published to Web: Yes" at bounding box center [879, 293] width 933 height 50
click at [105, 307] on div "2025 KYRBA/TNBA Fall Conference & Supplier Showcase Oct 14, 2025 to Oct 16, 202…" at bounding box center [784, 555] width 1568 height 1029
